Goal: Information Seeking & Learning: Learn about a topic

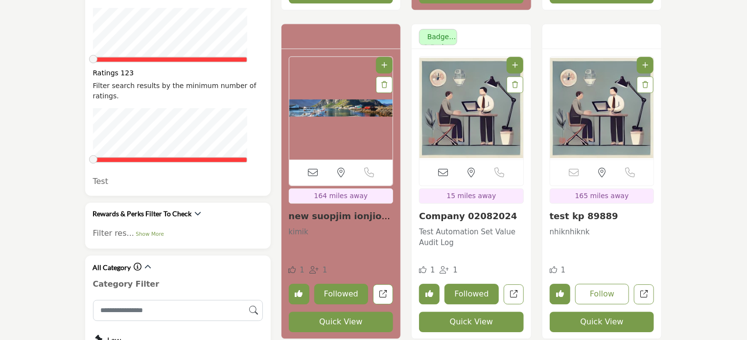
scroll to position [1370, 0]
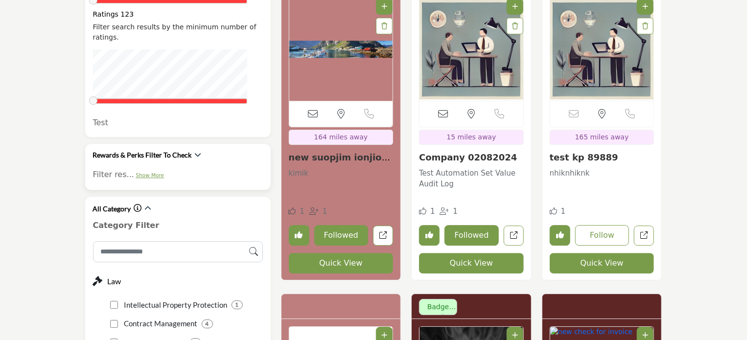
click at [145, 172] on link "Show More" at bounding box center [150, 175] width 28 height 6
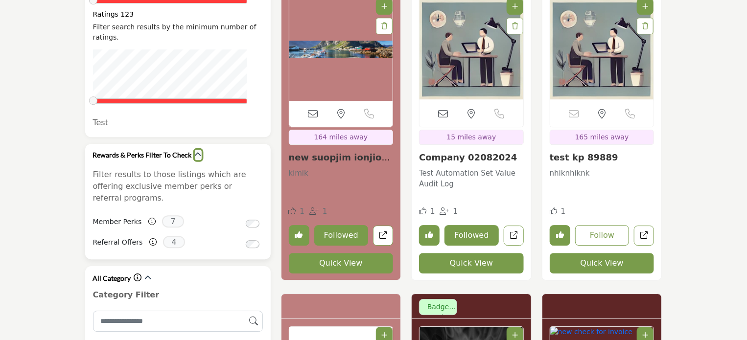
click at [195, 151] on icon "button" at bounding box center [198, 154] width 7 height 7
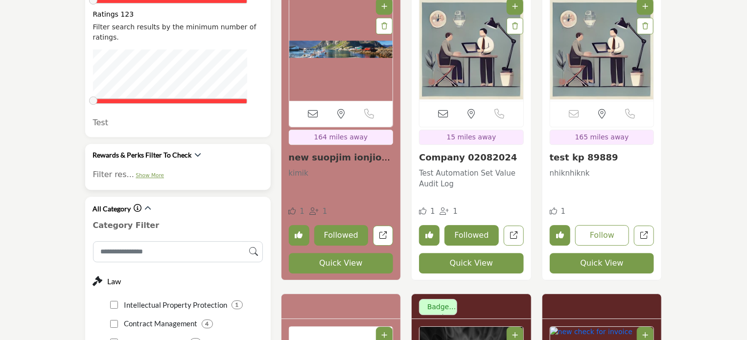
click at [144, 172] on link "Show More" at bounding box center [150, 175] width 28 height 6
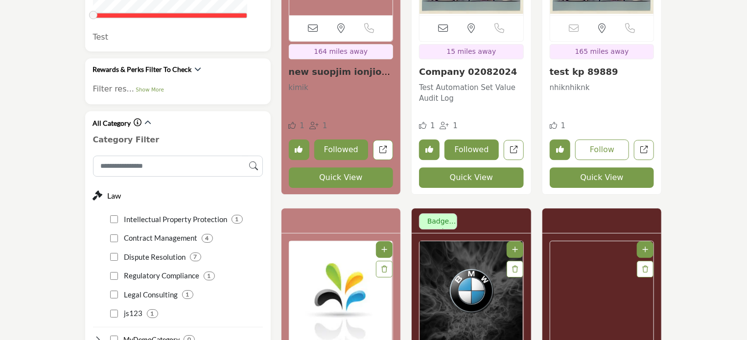
scroll to position [1372, 0]
